Goal: Information Seeking & Learning: Learn about a topic

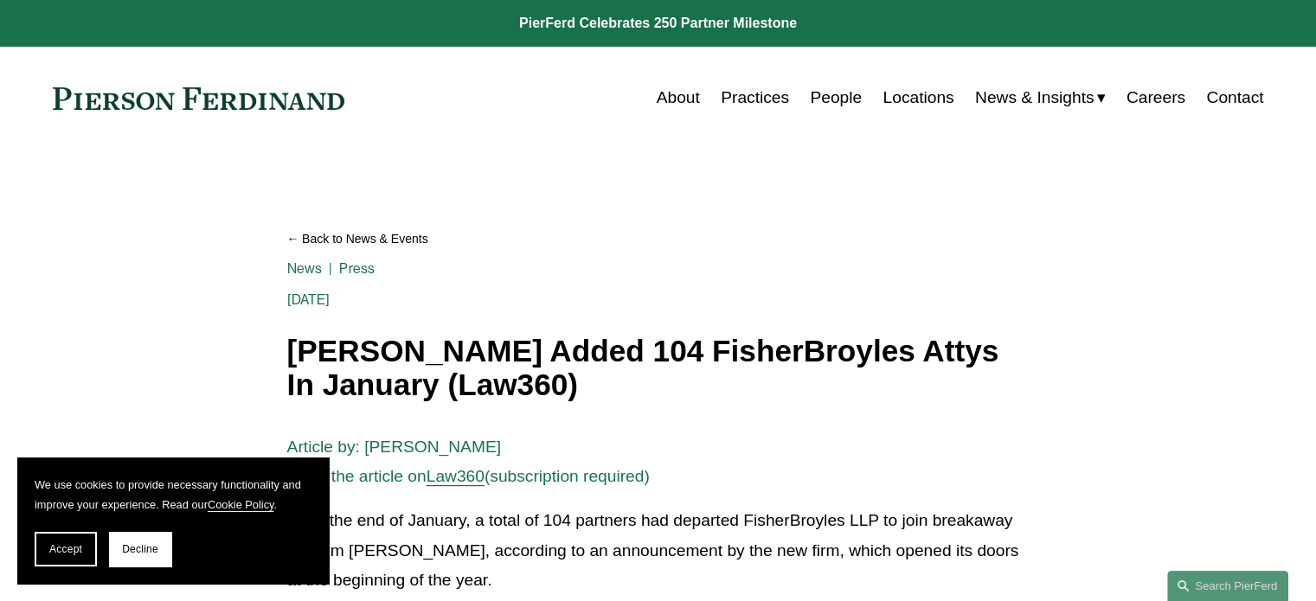
drag, startPoint x: 741, startPoint y: 354, endPoint x: 755, endPoint y: 399, distance: 47.3
click at [755, 399] on h1 "[PERSON_NAME] Added 104 FisherBroyles Attys In January (Law360)" at bounding box center [658, 368] width 742 height 67
drag, startPoint x: 702, startPoint y: 401, endPoint x: 713, endPoint y: 354, distance: 48.9
click at [713, 354] on h1 "[PERSON_NAME] Added 104 FisherBroyles Attys In January (Law360)" at bounding box center [658, 368] width 742 height 67
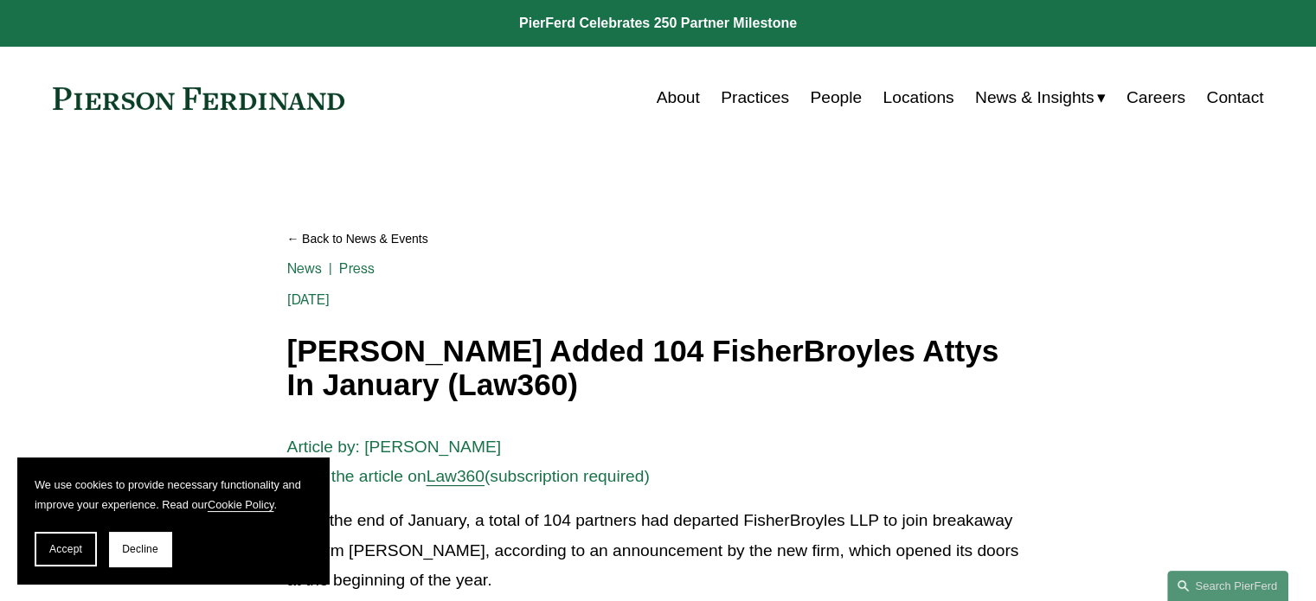
click at [713, 354] on h1 "[PERSON_NAME] Added 104 FisherBroyles Attys In January (Law360)" at bounding box center [658, 368] width 742 height 67
drag, startPoint x: 666, startPoint y: 354, endPoint x: 677, endPoint y: 376, distance: 24.0
click at [677, 376] on h1 "[PERSON_NAME] Added 104 FisherBroyles Attys In January (Law360)" at bounding box center [658, 368] width 742 height 67
drag, startPoint x: 637, startPoint y: 400, endPoint x: 656, endPoint y: 359, distance: 44.9
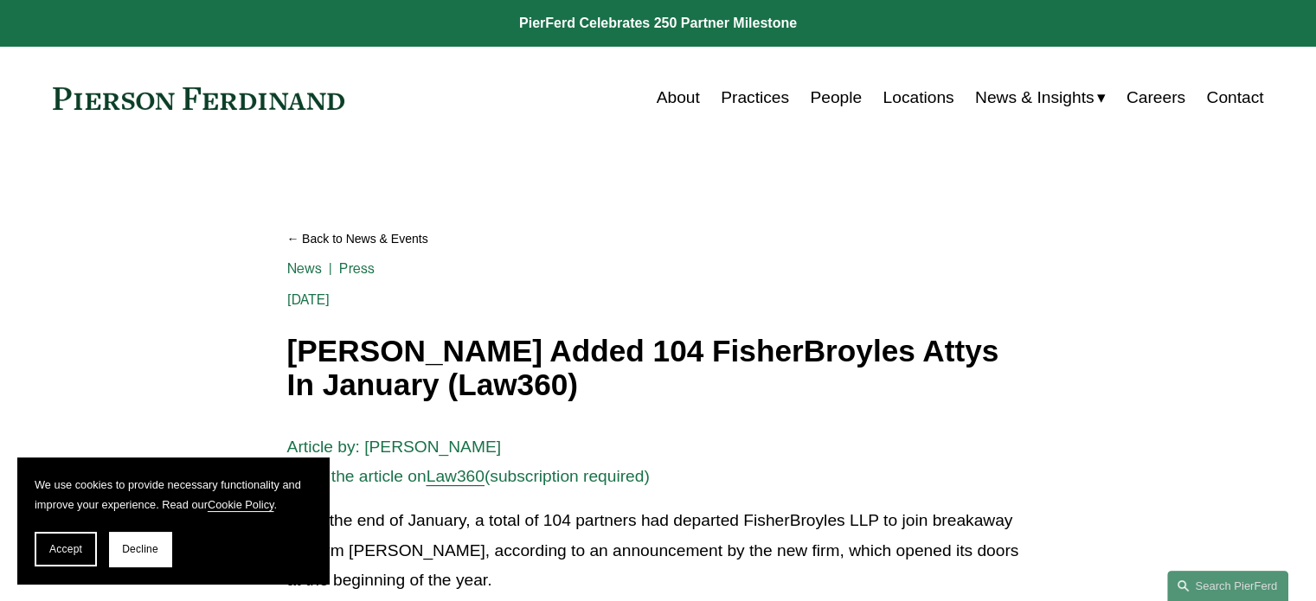
click at [656, 359] on h1 "[PERSON_NAME] Added 104 FisherBroyles Attys In January (Law360)" at bounding box center [658, 368] width 742 height 67
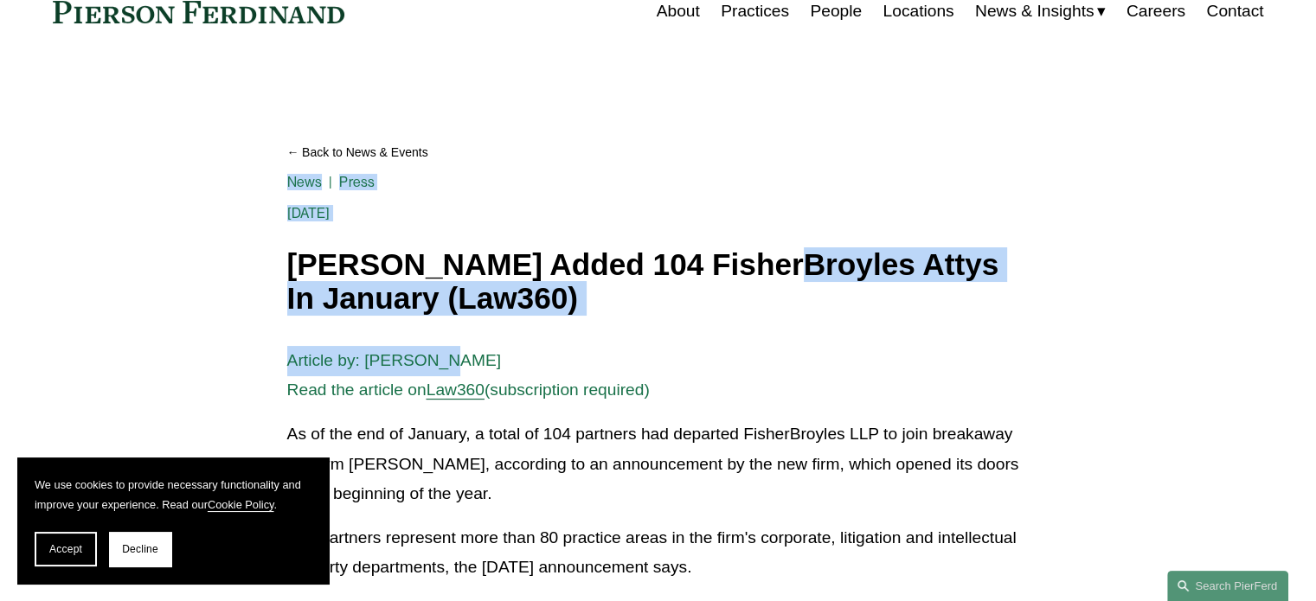
drag, startPoint x: 753, startPoint y: 267, endPoint x: 774, endPoint y: 322, distance: 59.1
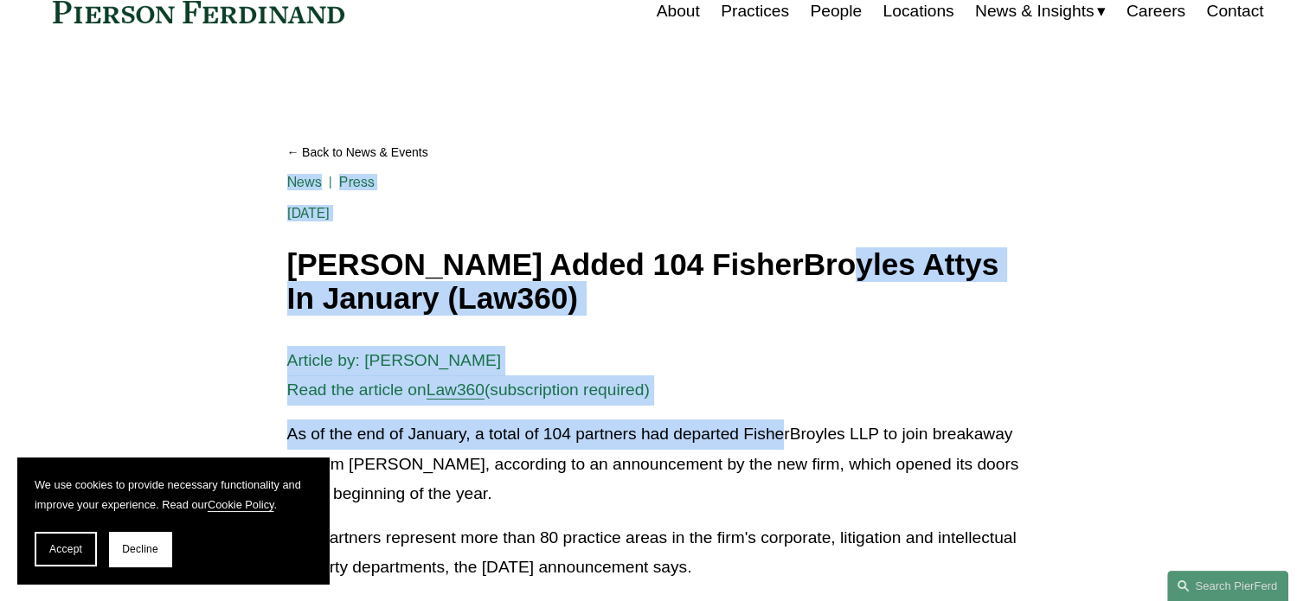
drag, startPoint x: 782, startPoint y: 414, endPoint x: 801, endPoint y: 263, distance: 151.8
click at [801, 263] on h1 "[PERSON_NAME] Added 104 FisherBroyles Attys In January (Law360)" at bounding box center [658, 281] width 742 height 67
